Goal: Obtain resource: Download file/media

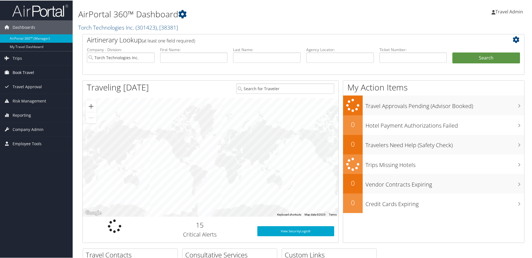
click at [21, 70] on span "Book Travel" at bounding box center [24, 72] width 22 height 14
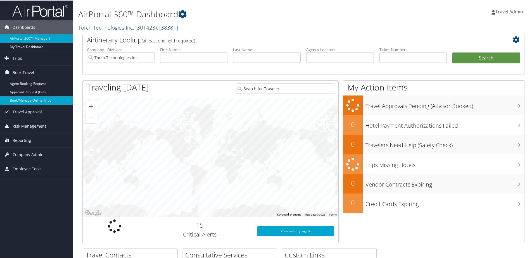
click at [14, 97] on link "Book/Manage Online Trips" at bounding box center [36, 100] width 73 height 8
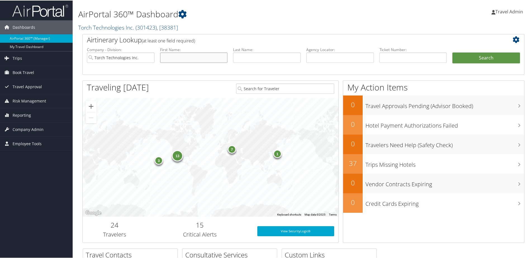
click at [185, 57] on input "text" at bounding box center [194, 57] width 68 height 10
type input "brian"
type input "aberle"
click at [453, 52] on button "Search" at bounding box center [487, 57] width 68 height 11
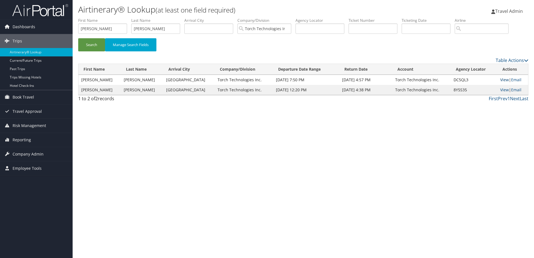
click at [501, 79] on link "View" at bounding box center [505, 79] width 9 height 5
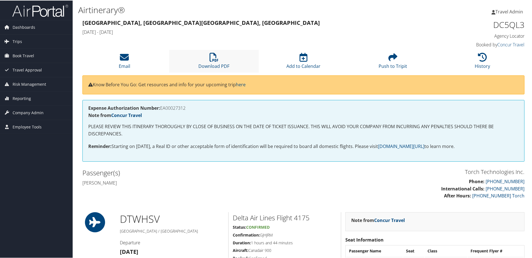
click at [212, 62] on li "Download PDF" at bounding box center [213, 60] width 89 height 23
